Goal: Unclear: Unclear

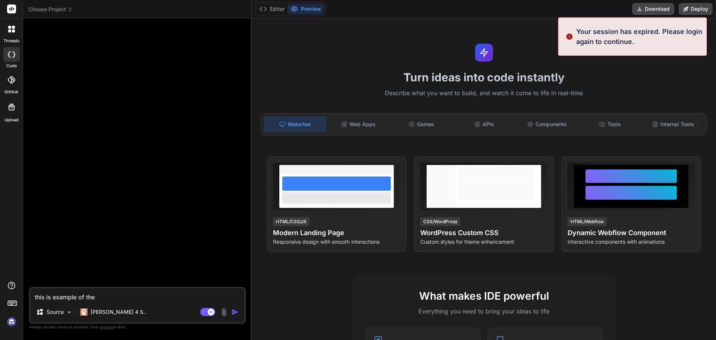
type textarea "x"
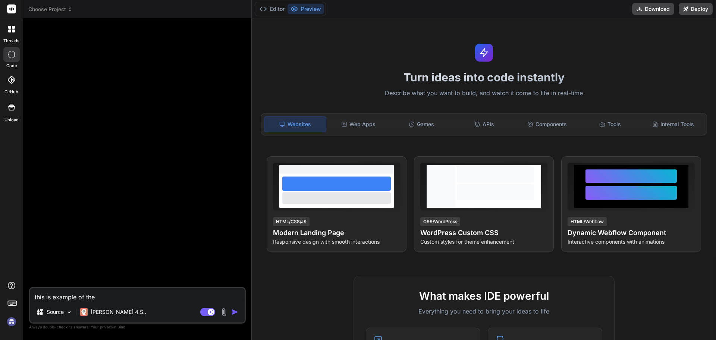
click at [216, 197] on div at bounding box center [138, 155] width 215 height 263
